Goal: Task Accomplishment & Management: Manage account settings

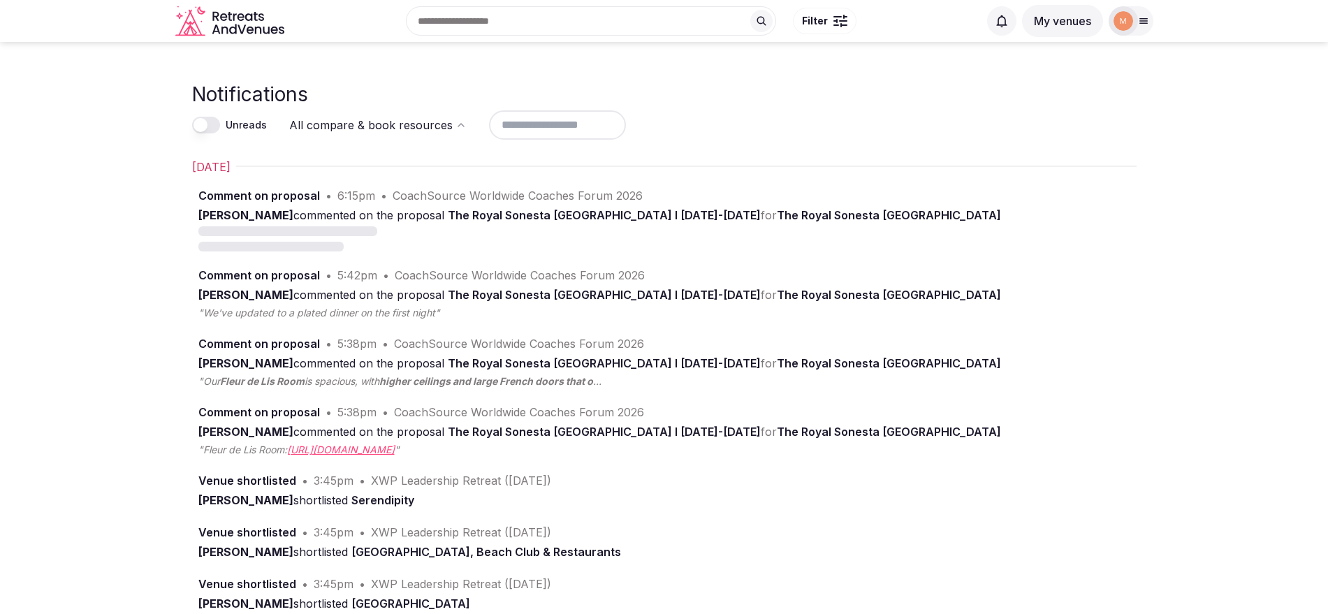
click at [1149, 21] on div at bounding box center [1144, 20] width 20 height 11
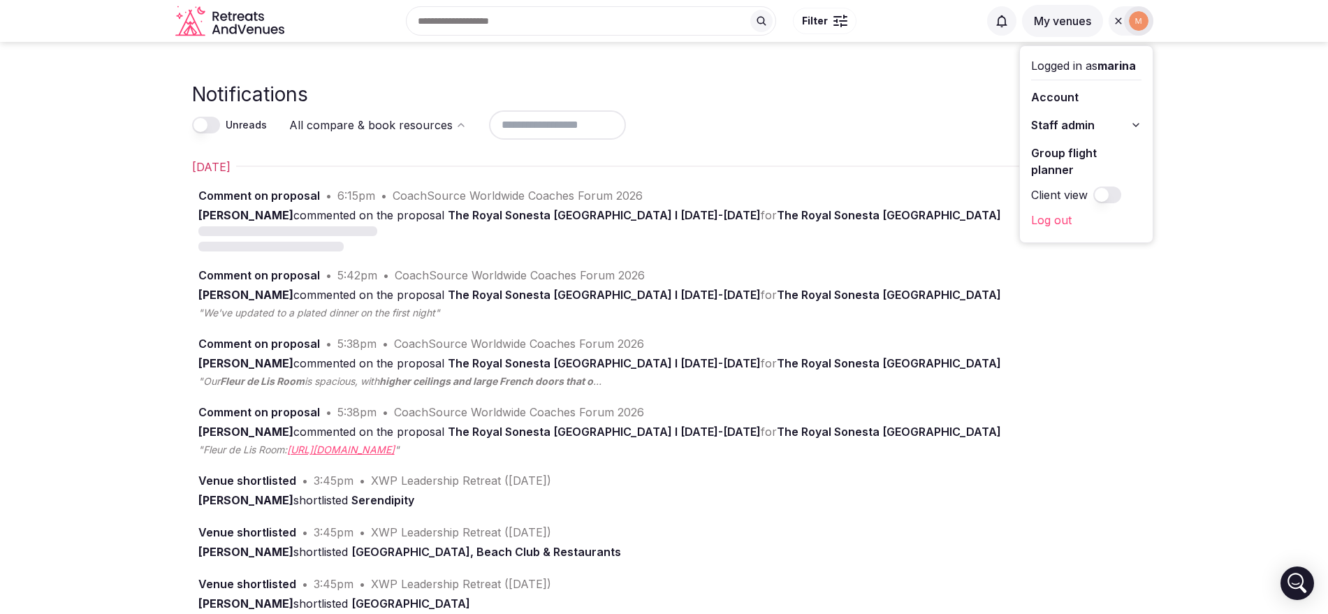
click at [1097, 119] on button "Staff admin" at bounding box center [1086, 125] width 110 height 22
click at [1068, 199] on link "Retreats" at bounding box center [1086, 200] width 110 height 22
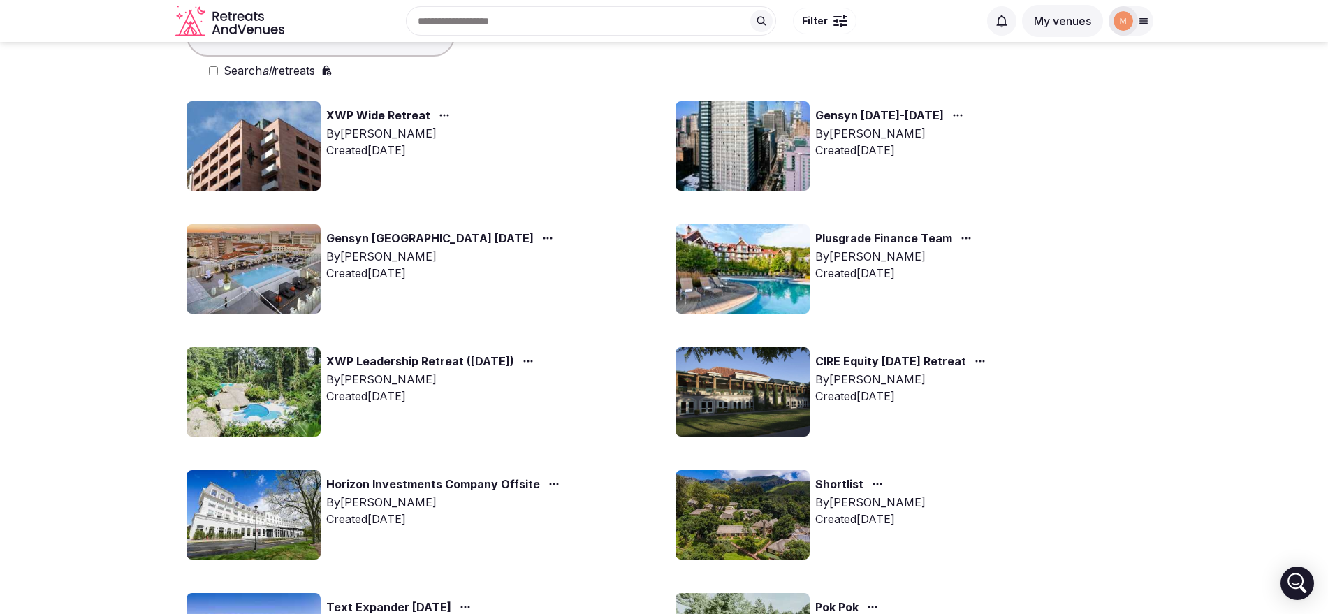
scroll to position [82, 0]
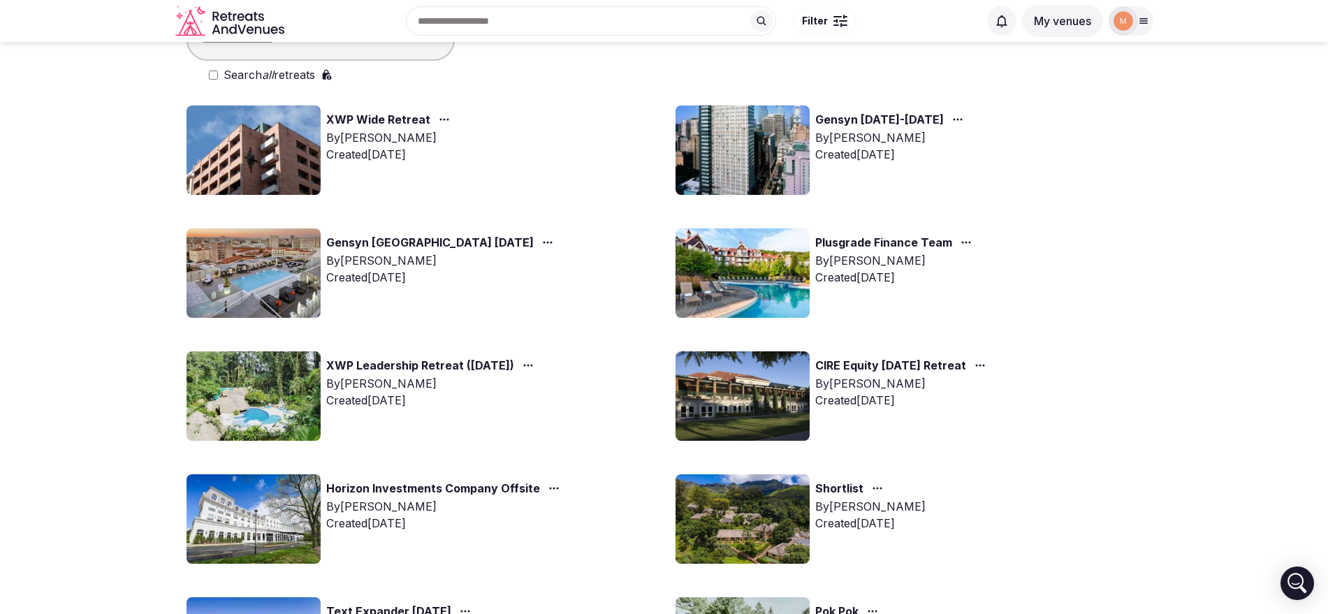
click at [932, 240] on link "Plusgrade Finance Team" at bounding box center [883, 243] width 137 height 18
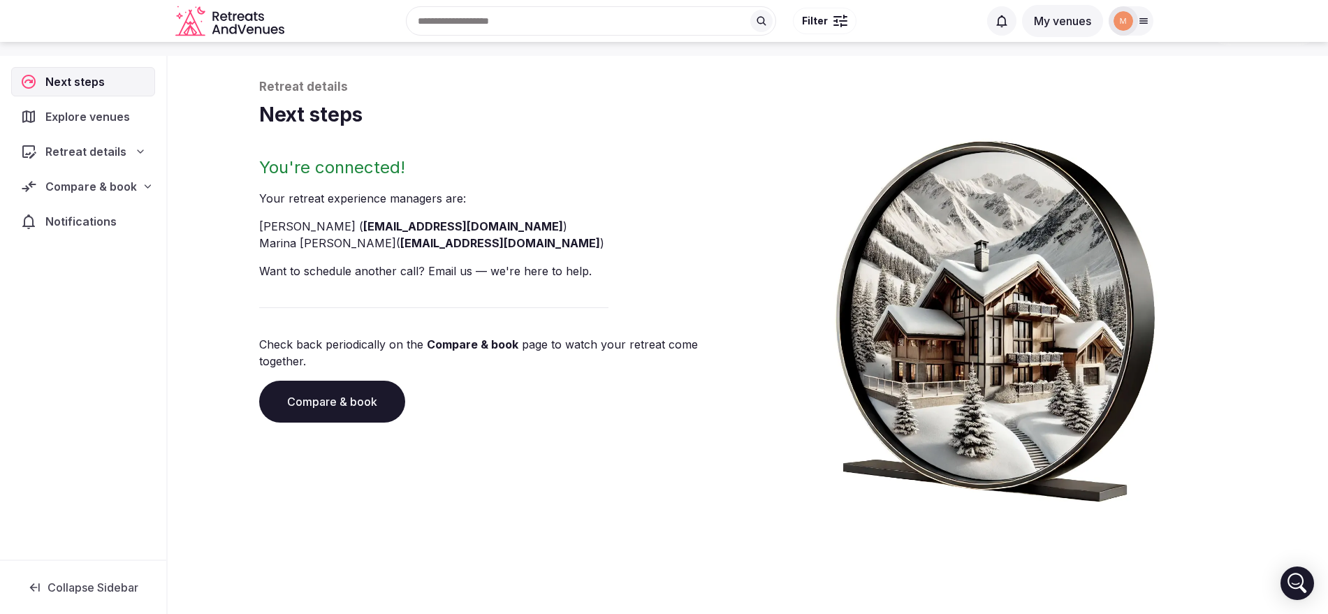
click at [134, 187] on span "Compare & book" at bounding box center [90, 186] width 91 height 17
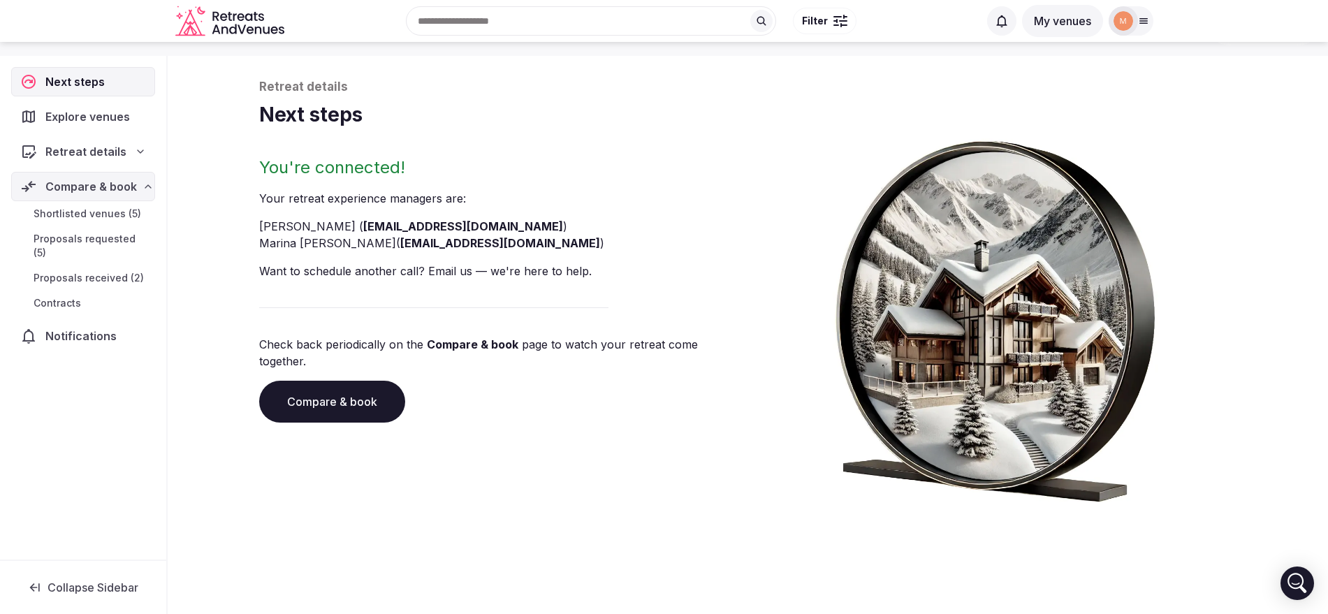
click at [132, 271] on span "Proposals received (2)" at bounding box center [89, 278] width 110 height 14
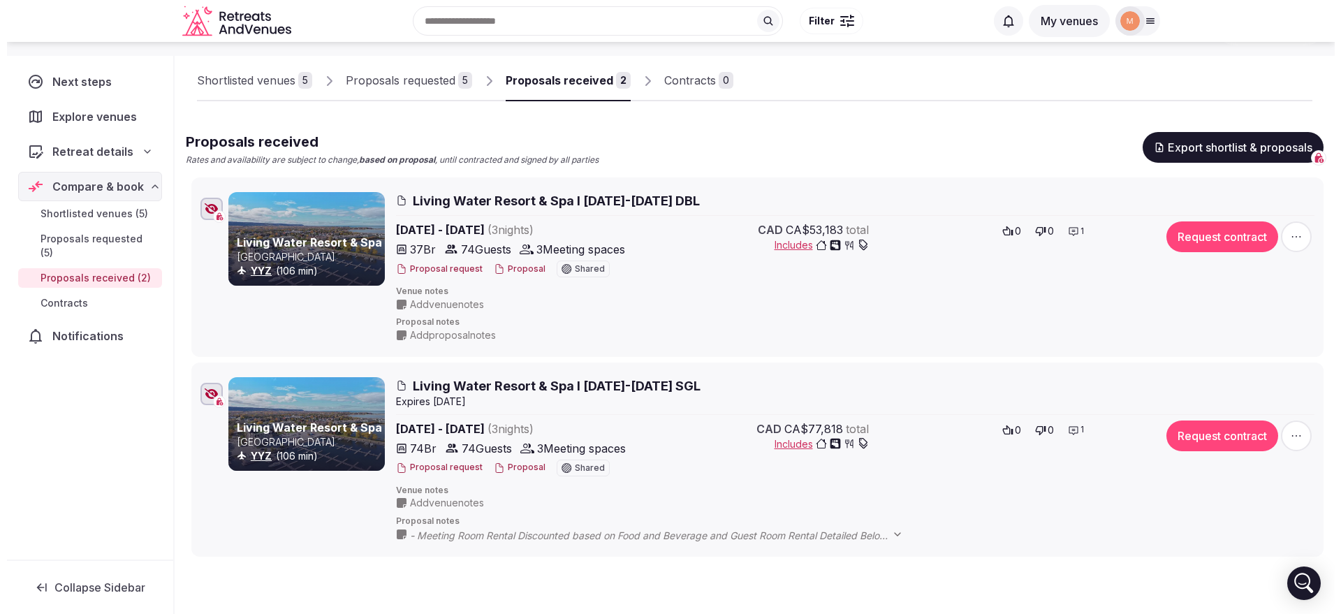
scroll to position [133, 0]
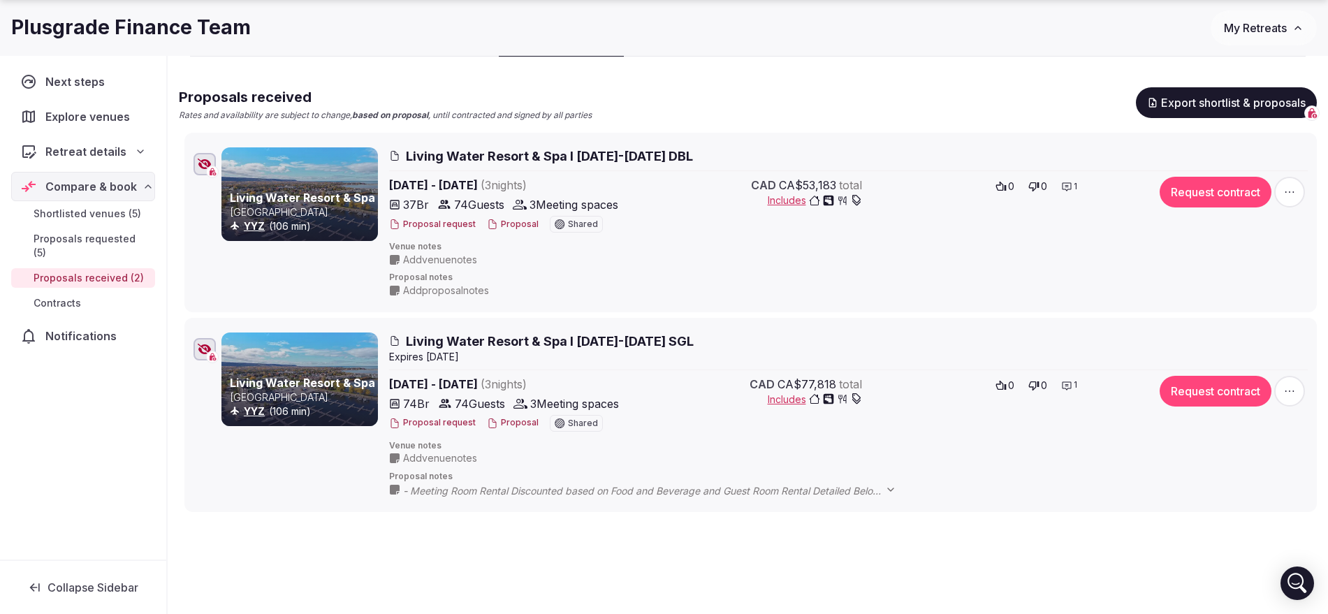
click at [498, 424] on button "Proposal" at bounding box center [513, 423] width 52 height 12
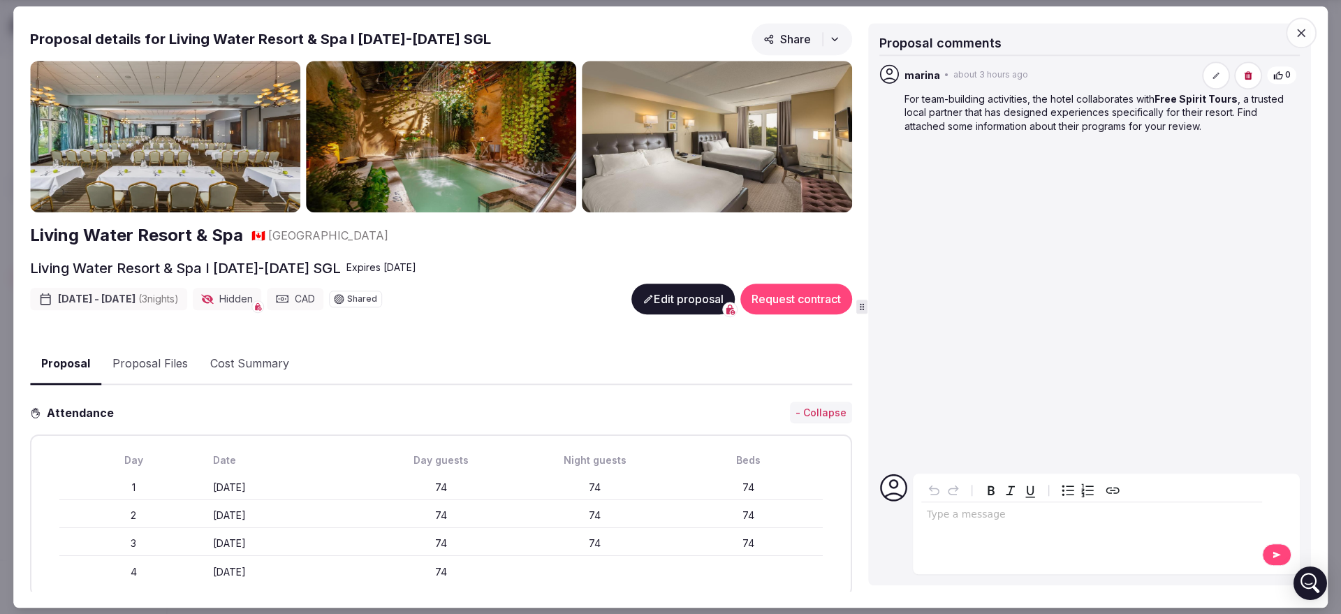
click at [170, 353] on button "Proposal Files" at bounding box center [150, 364] width 98 height 41
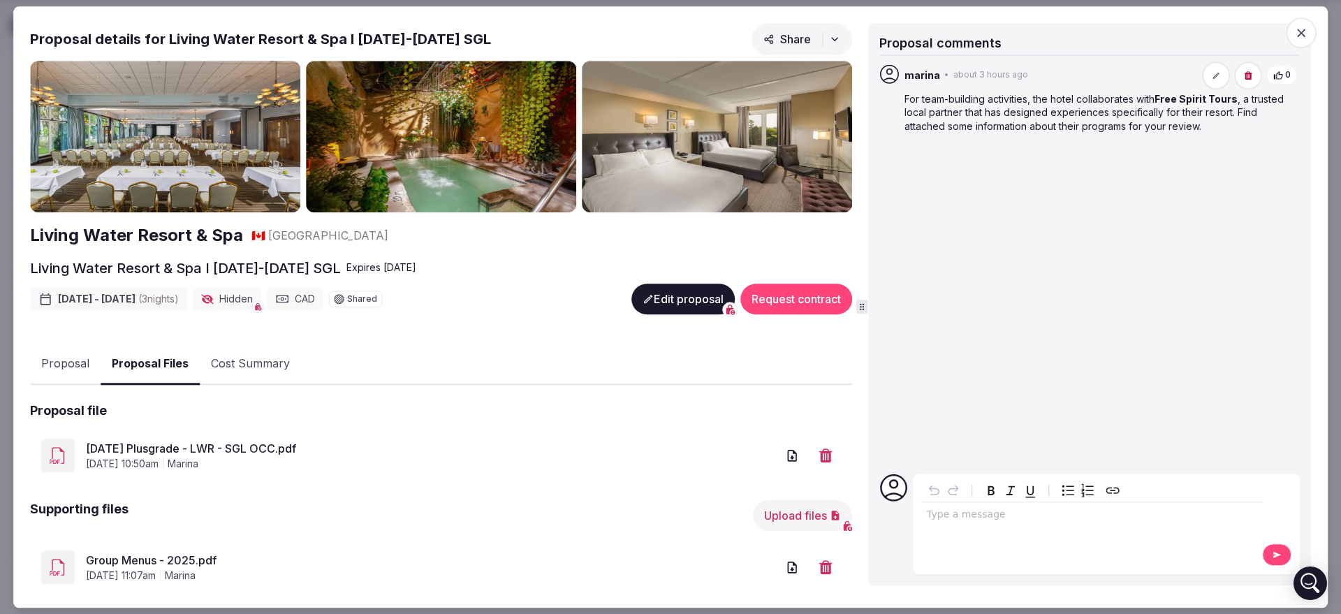
click at [819, 448] on icon "button" at bounding box center [825, 455] width 13 height 14
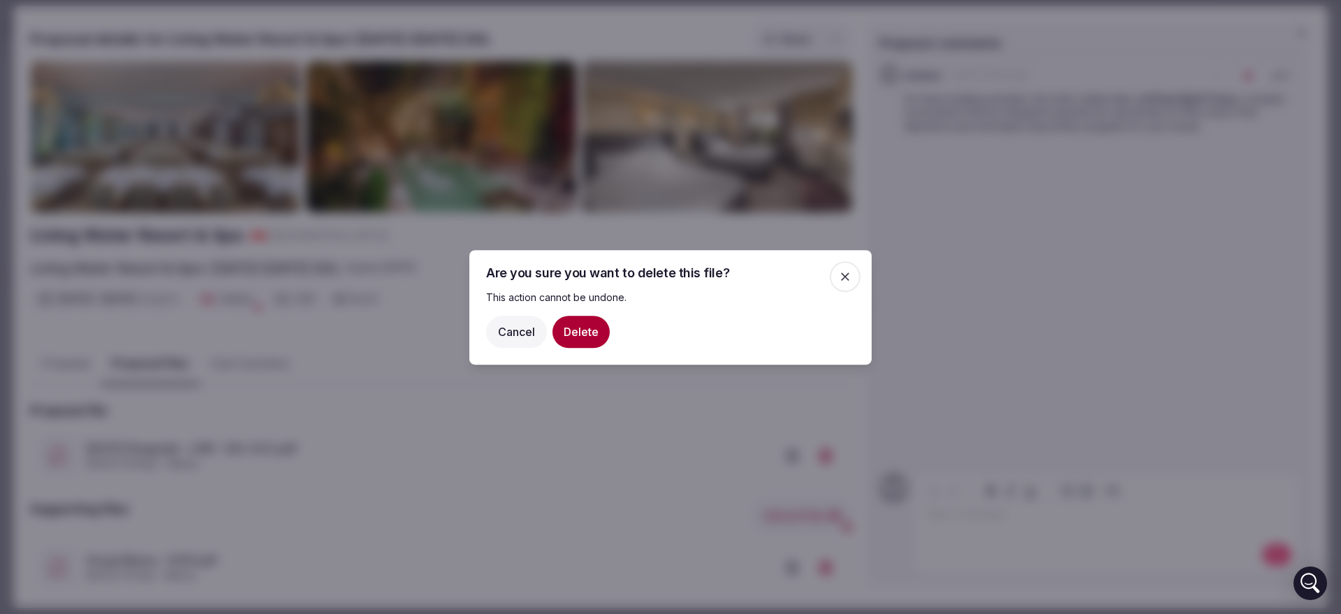
click at [587, 325] on button "Delete" at bounding box center [580, 331] width 57 height 32
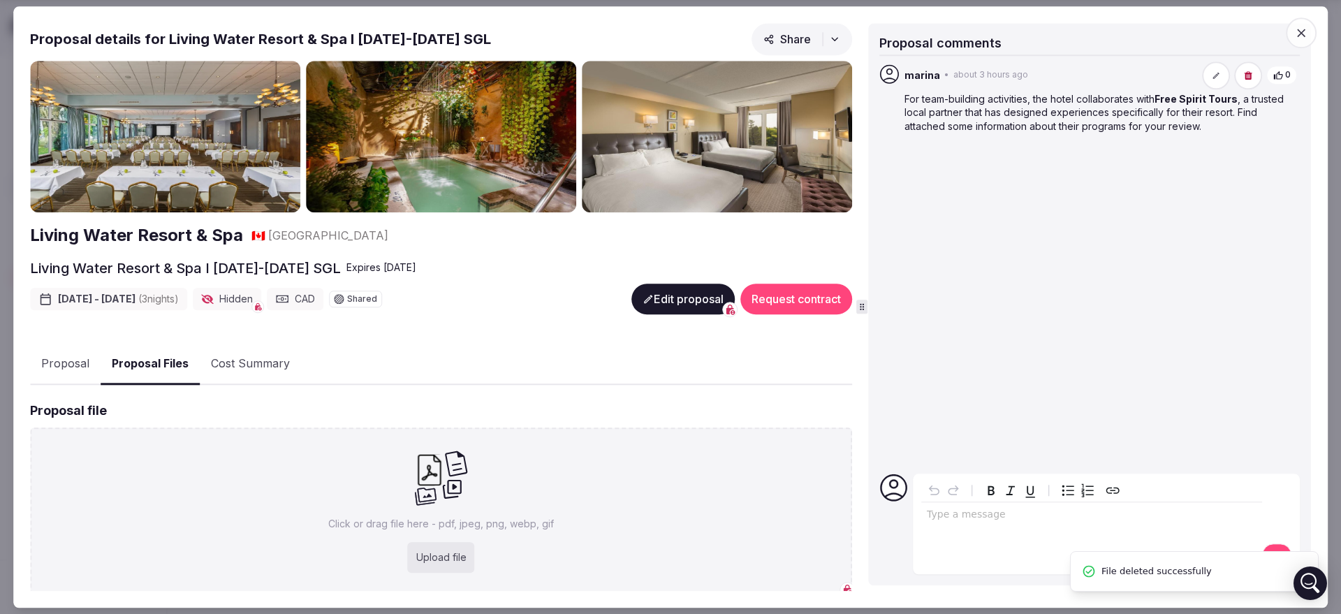
click at [453, 542] on div "Upload file" at bounding box center [441, 557] width 67 height 31
type input "**********"
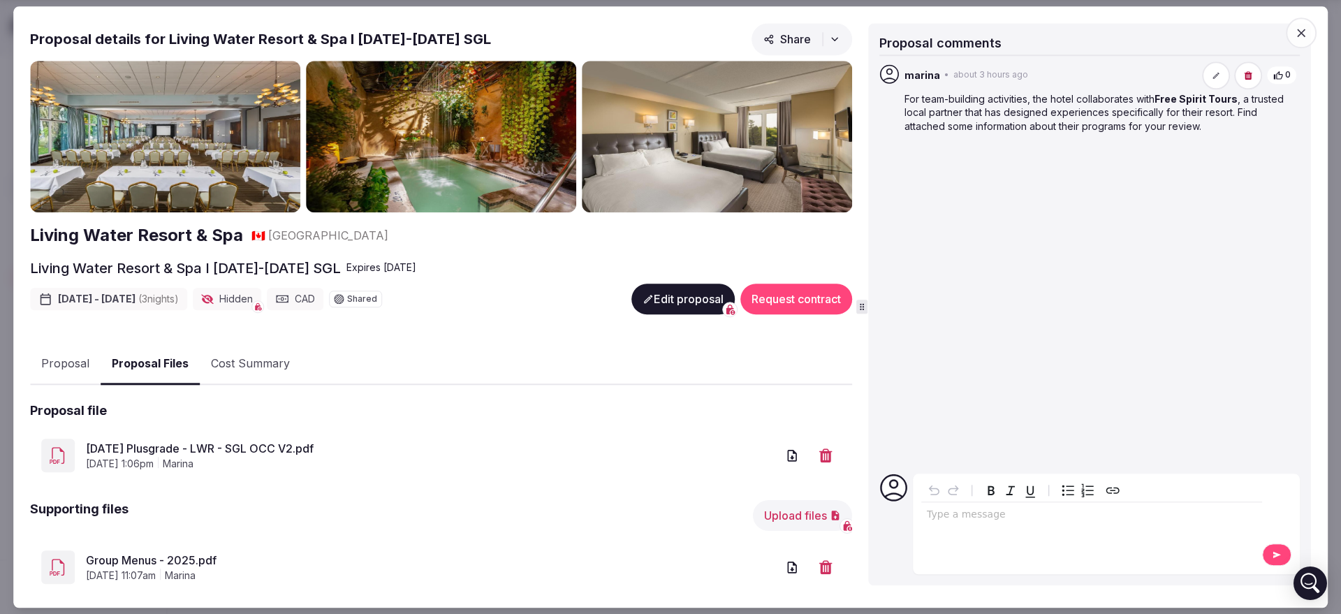
click at [239, 451] on link "[DATE] Plusgrade - LWR - SGL OCC V2.pdf" at bounding box center [431, 448] width 691 height 17
click at [49, 353] on button "Proposal" at bounding box center [65, 364] width 71 height 41
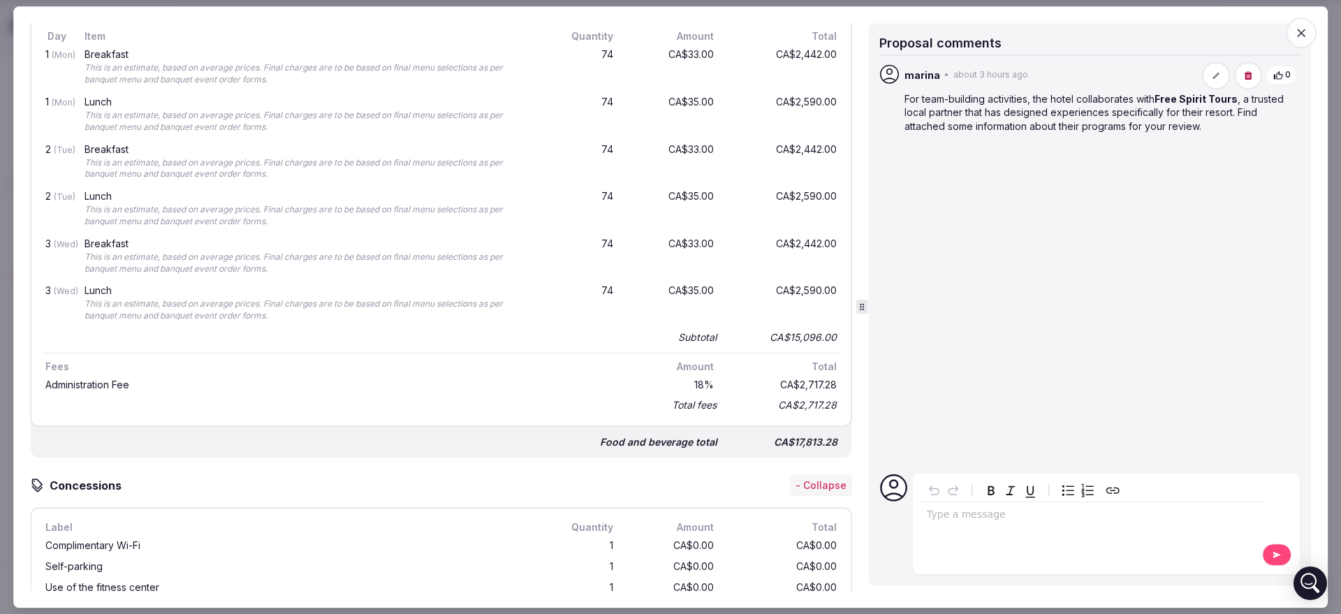
scroll to position [1223, 0]
